Goal: Find specific page/section: Find specific page/section

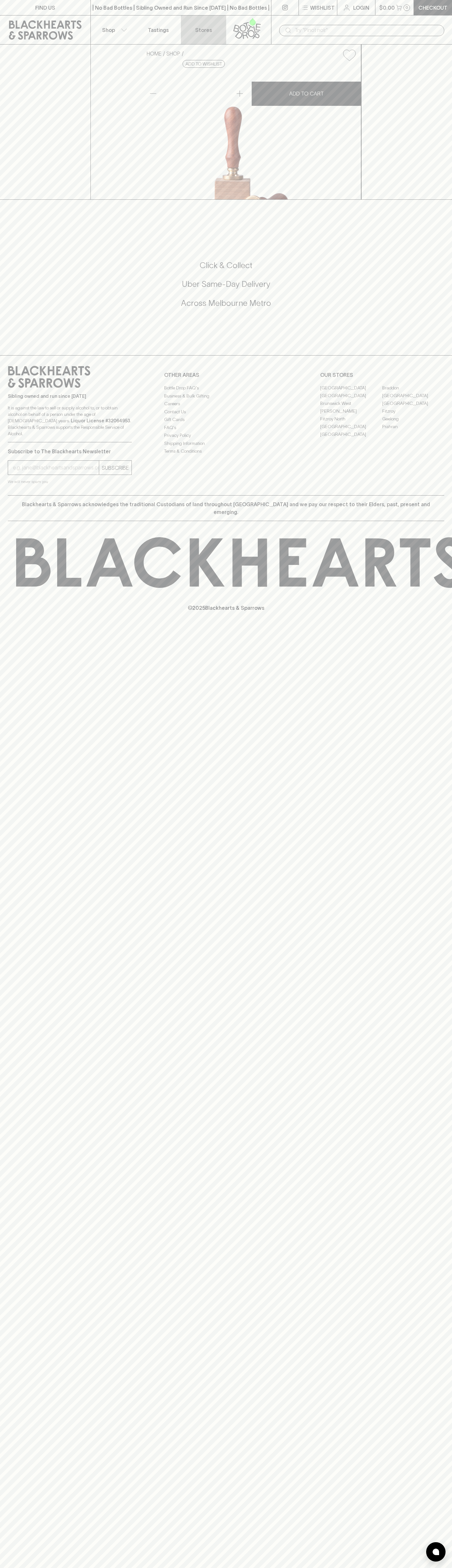
click at [196, 20] on link "Stores" at bounding box center [203, 29] width 45 height 29
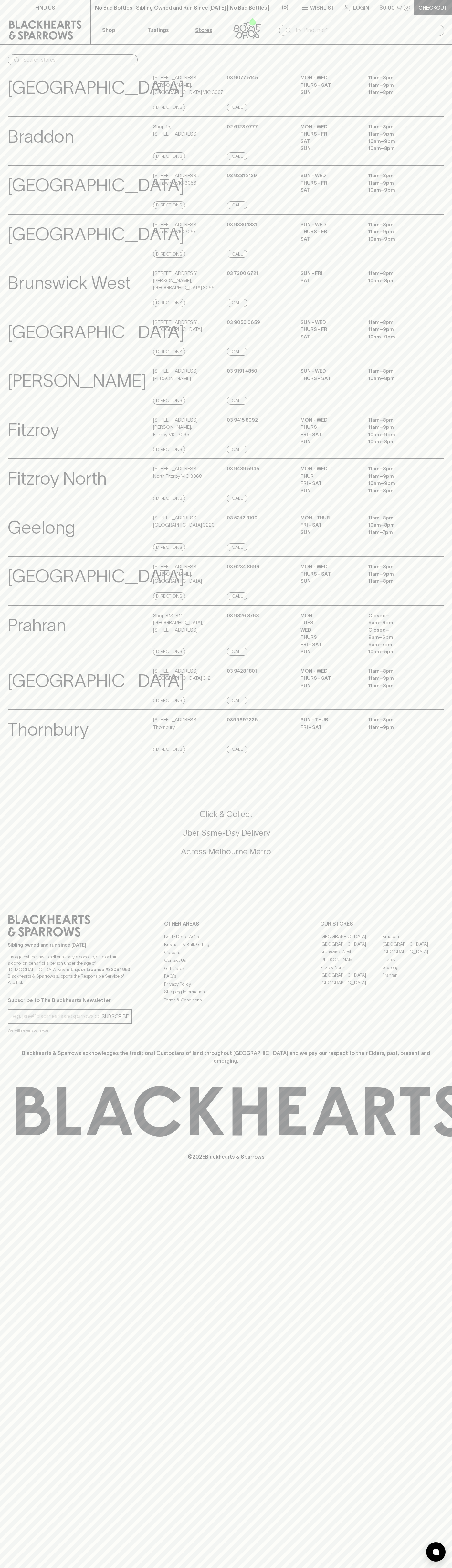
click at [172, 1567] on html "FIND US | No Bad Bottles | Sibling Owned and Run Since [DATE] | No Bad Bottles …" at bounding box center [226, 784] width 452 height 1568
click at [32, 1354] on div "FIND US | No Bad Bottles | Sibling Owned and Run Since [DATE] | No Bad Bottles …" at bounding box center [226, 784] width 452 height 1568
